Goal: Navigation & Orientation: Find specific page/section

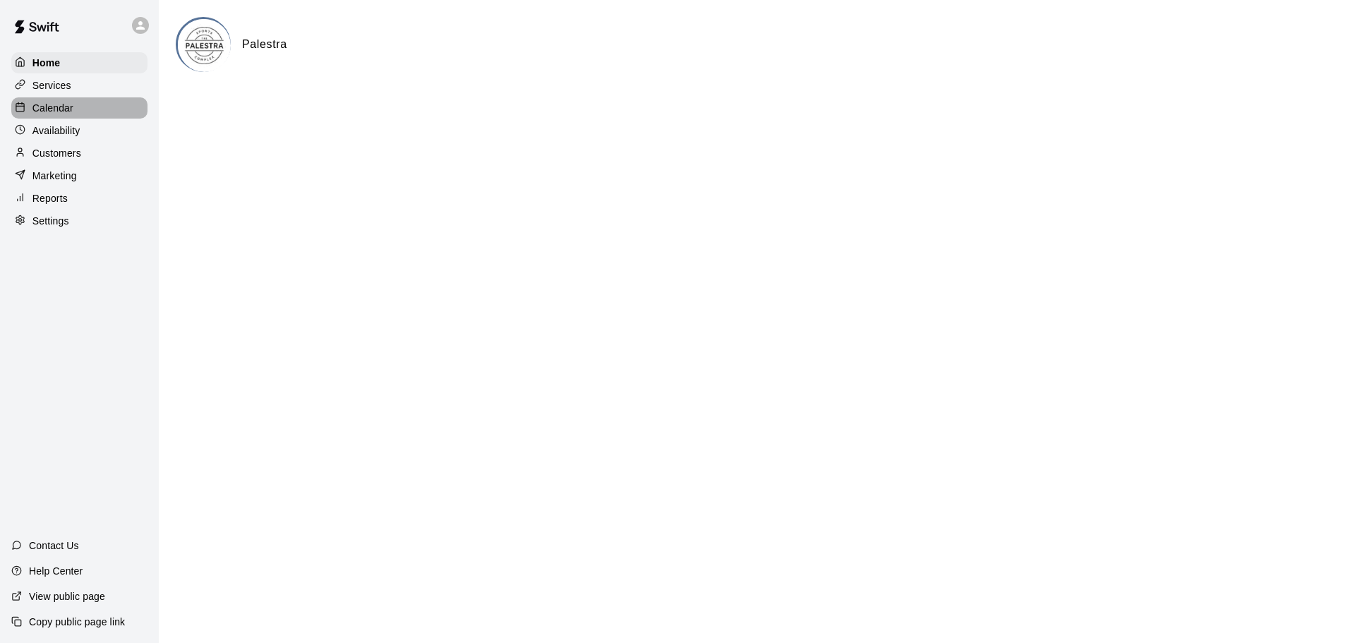
click at [77, 117] on div "Calendar" at bounding box center [79, 107] width 136 height 21
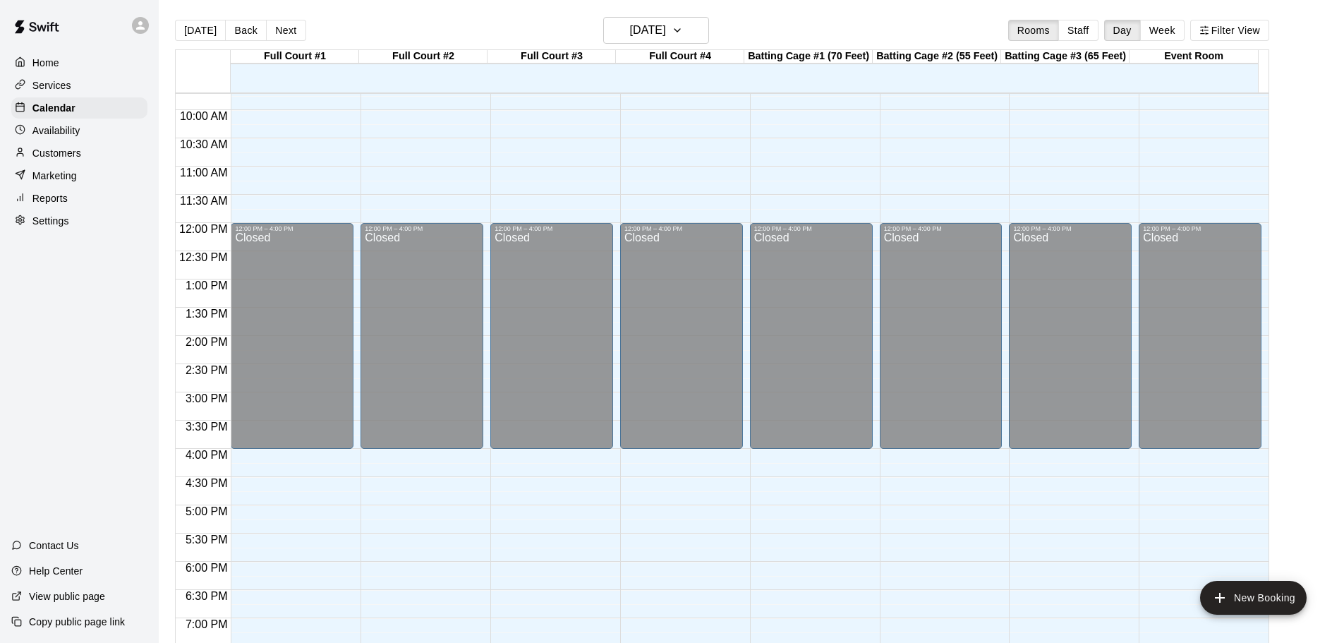
scroll to position [423, 0]
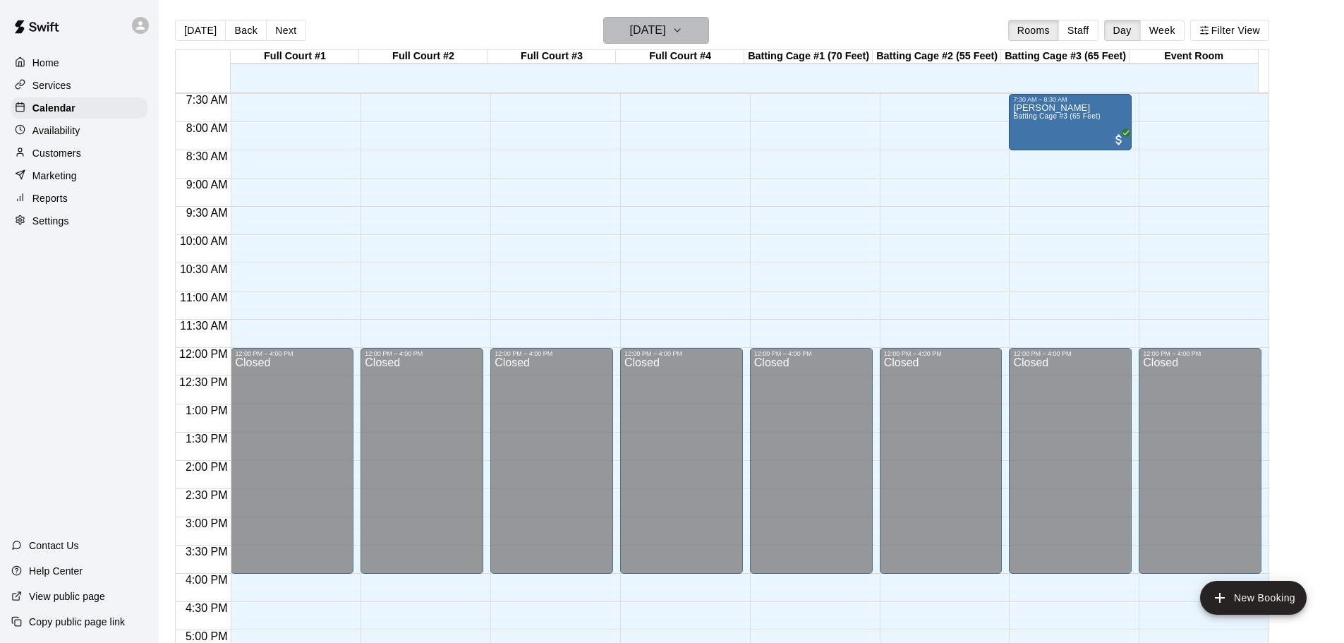
click at [666, 32] on h6 "[DATE]" at bounding box center [648, 30] width 36 height 20
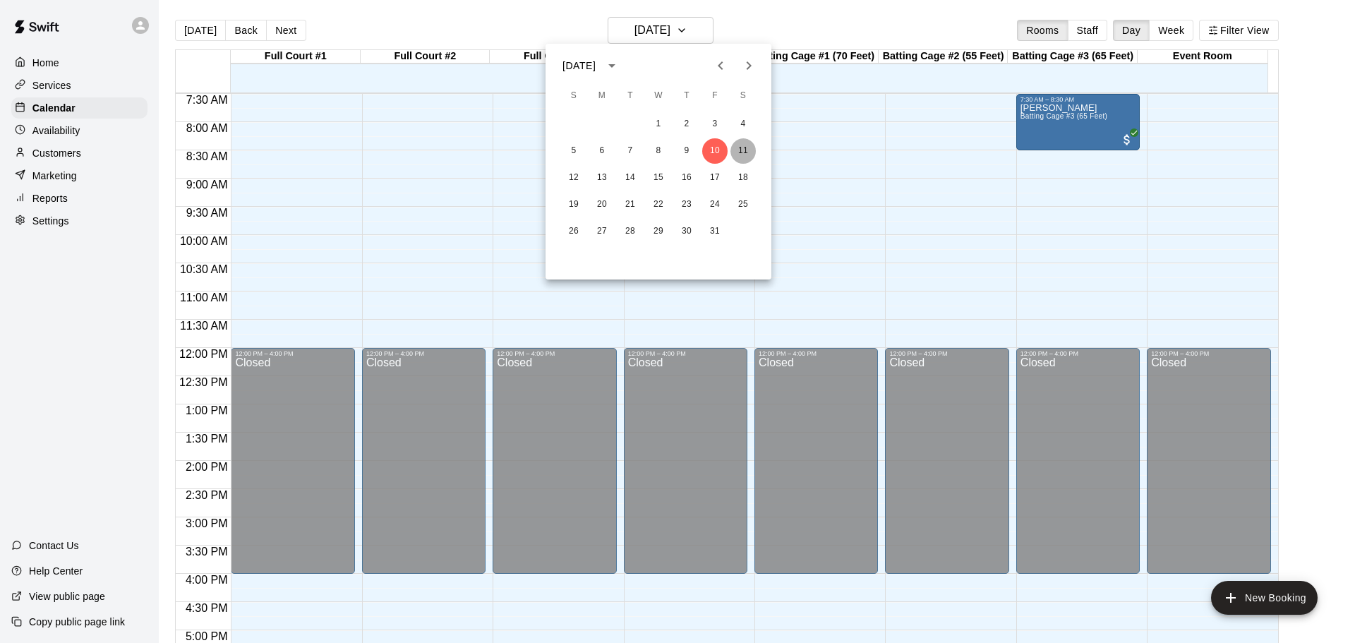
click at [747, 153] on button "11" at bounding box center [742, 150] width 25 height 25
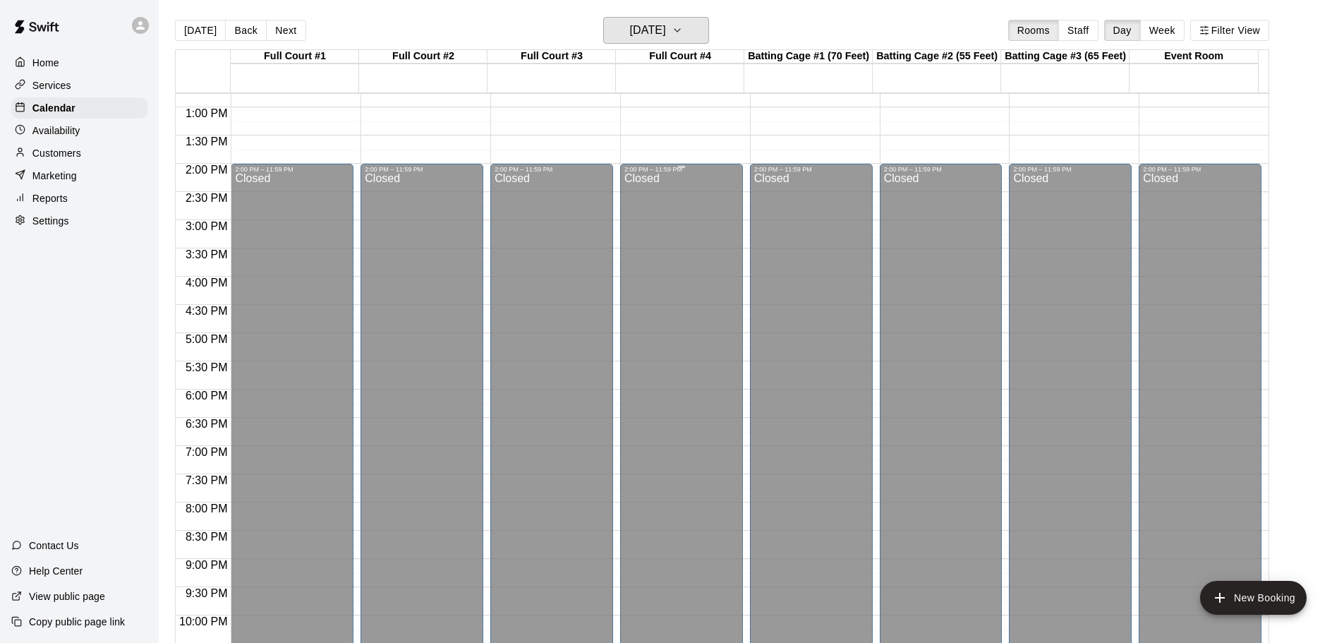
scroll to position [791, 0]
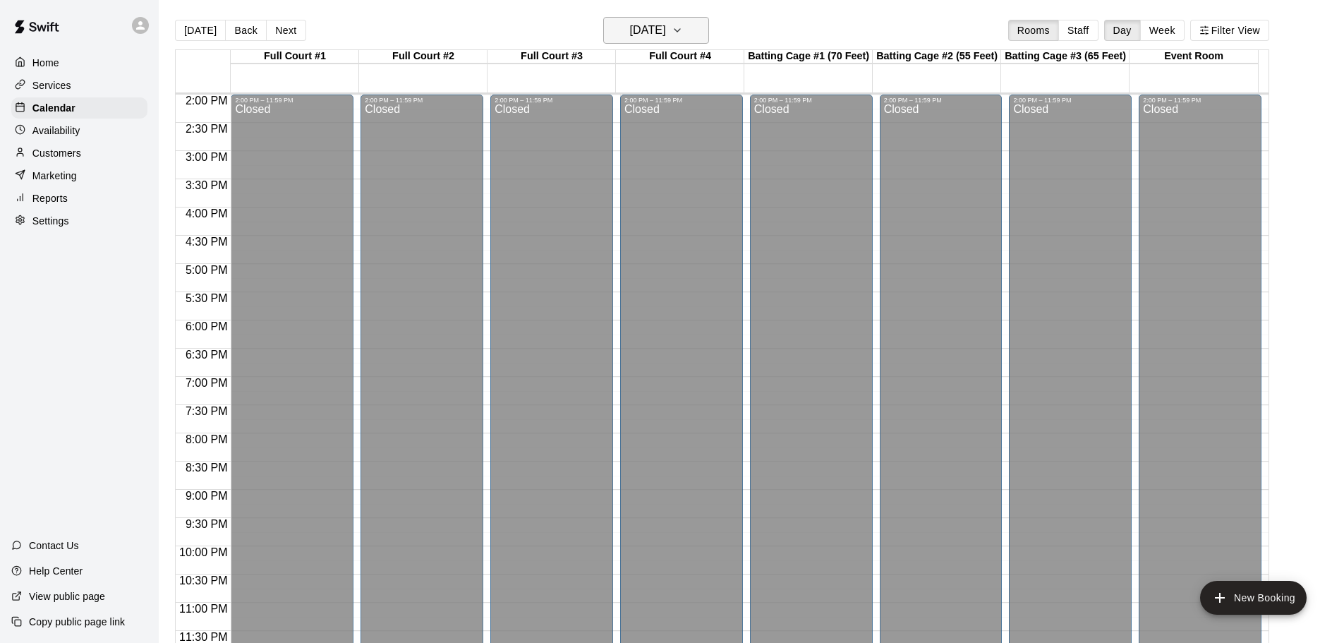
click at [666, 35] on h6 "[DATE]" at bounding box center [648, 30] width 36 height 20
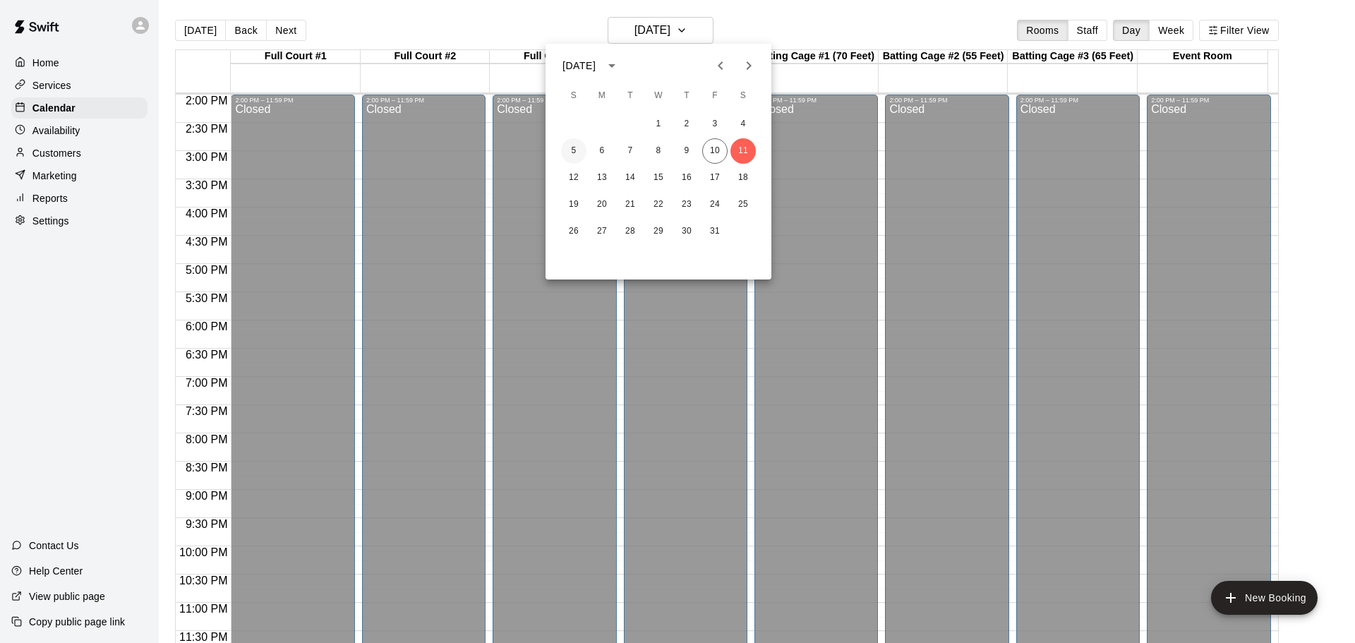
click at [575, 157] on button "5" at bounding box center [573, 150] width 25 height 25
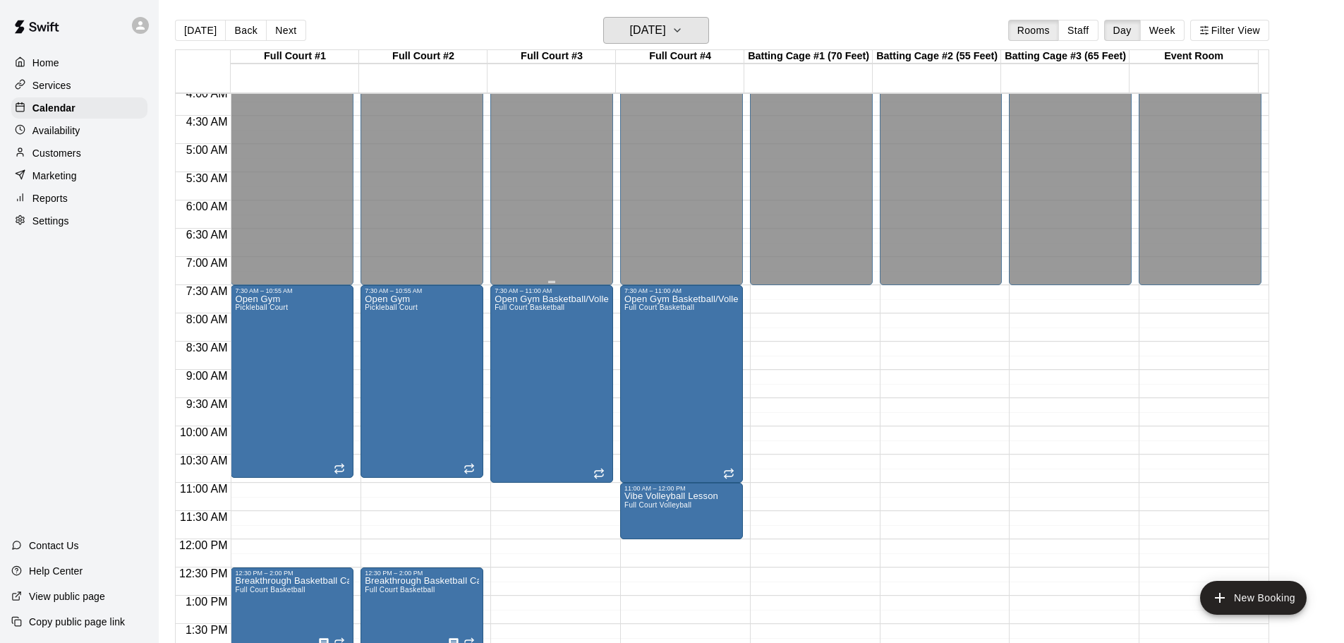
scroll to position [227, 0]
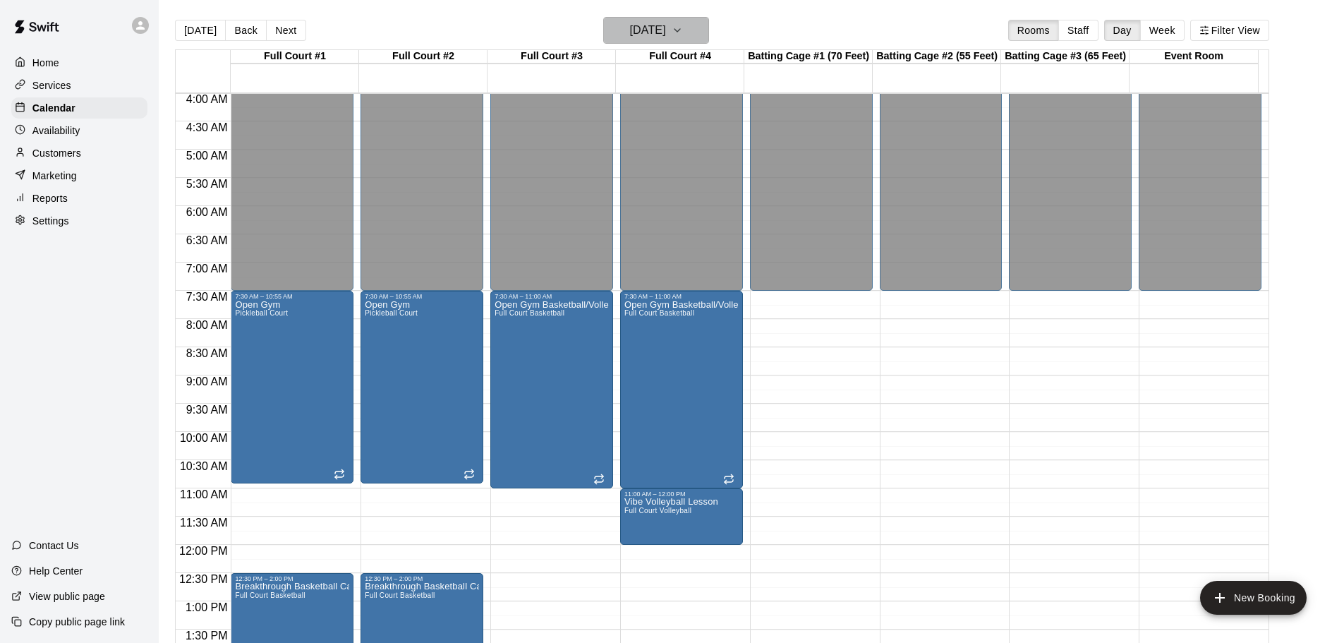
click at [630, 34] on h6 "[DATE]" at bounding box center [648, 30] width 36 height 20
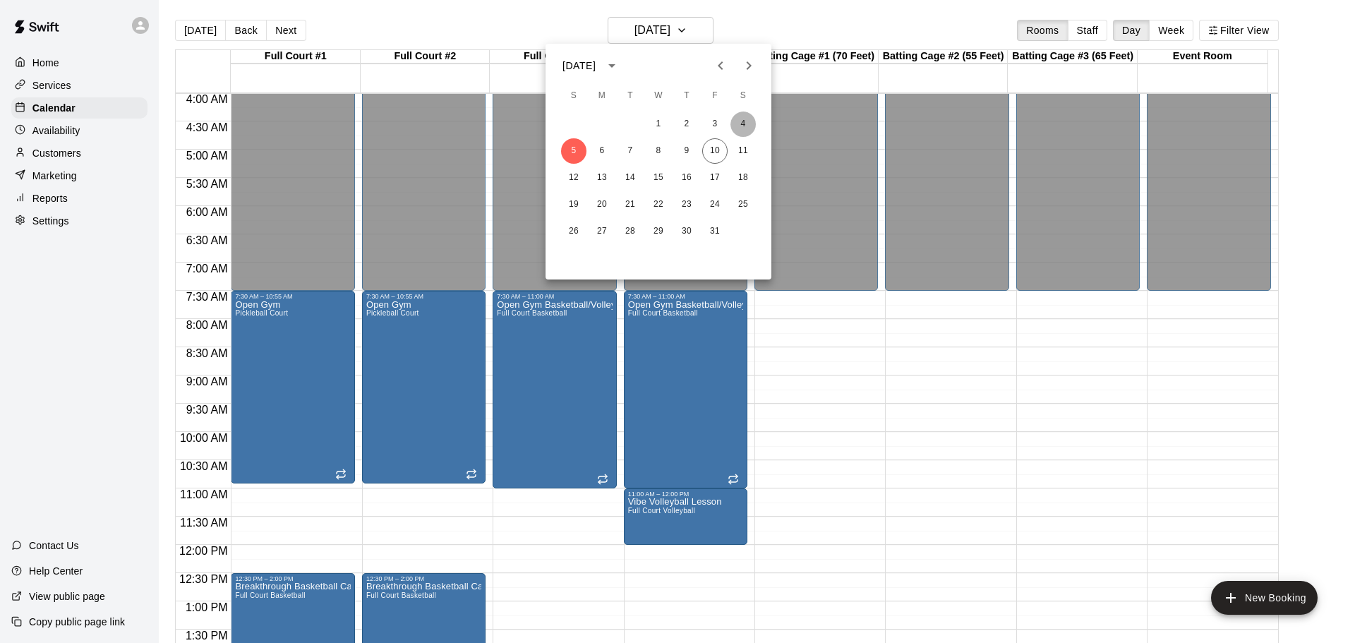
click at [740, 126] on button "4" at bounding box center [742, 123] width 25 height 25
